Goal: Answer question/provide support

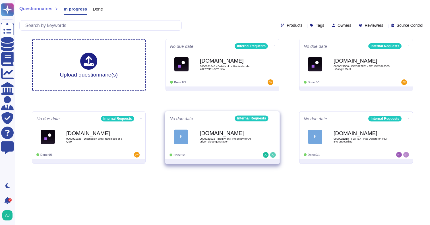
click at [231, 149] on div "F [DOMAIN_NAME] 0000021522 - Inquiry on Firm policy for AI-driven video generat…" at bounding box center [223, 136] width 106 height 29
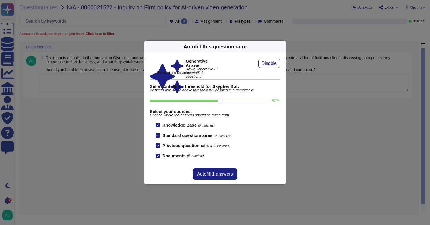
click at [283, 47] on icon at bounding box center [283, 47] width 0 height 0
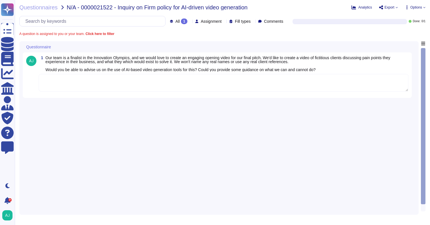
click at [149, 83] on textarea at bounding box center [224, 83] width 370 height 18
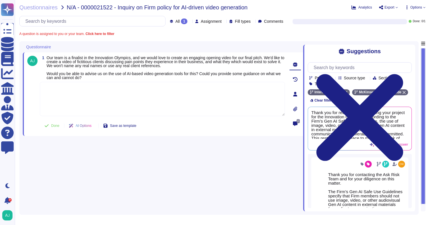
paste textarea "You can use one of the tools listed in the GenAI Tool overview and while observ…"
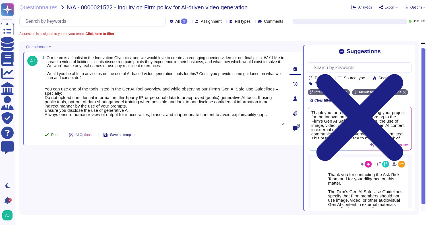
type textarea "You can use one of the tools listed in the GenAI Tool overview and while observ…"
click at [56, 134] on button "Done" at bounding box center [52, 134] width 24 height 11
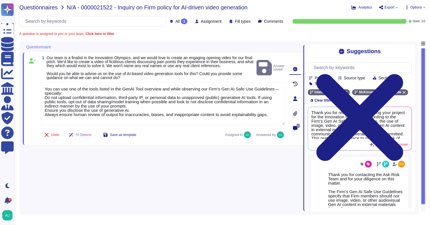
click at [42, 8] on span "Questionnaires" at bounding box center [38, 8] width 38 height 6
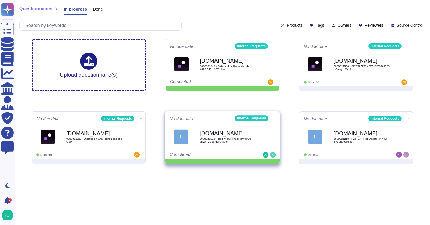
click at [274, 47] on icon at bounding box center [274, 45] width 1 height 1
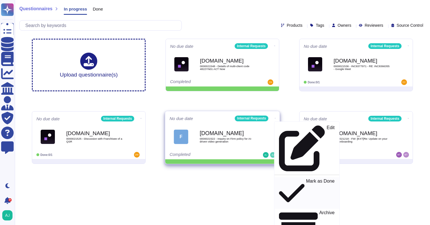
click at [280, 178] on div "Mark as Done" at bounding box center [306, 192] width 55 height 29
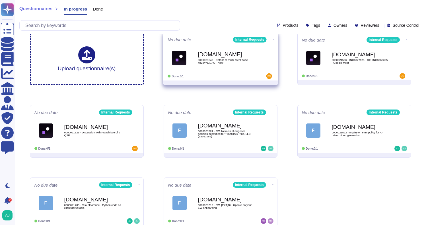
scroll to position [16, 0]
